Goal: Check status: Check status

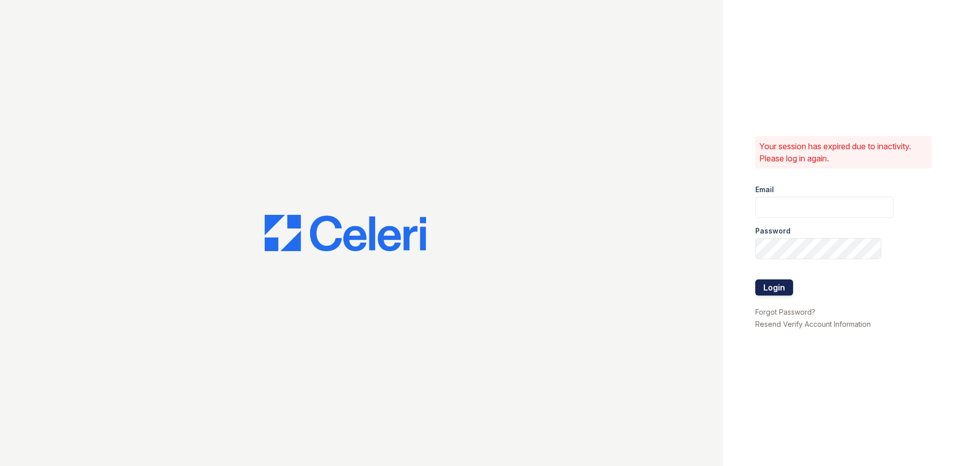
type input "renewnottingham@trinity-pm.com"
click at [771, 289] on button "Login" at bounding box center [774, 287] width 38 height 16
